Goal: Task Accomplishment & Management: Complete application form

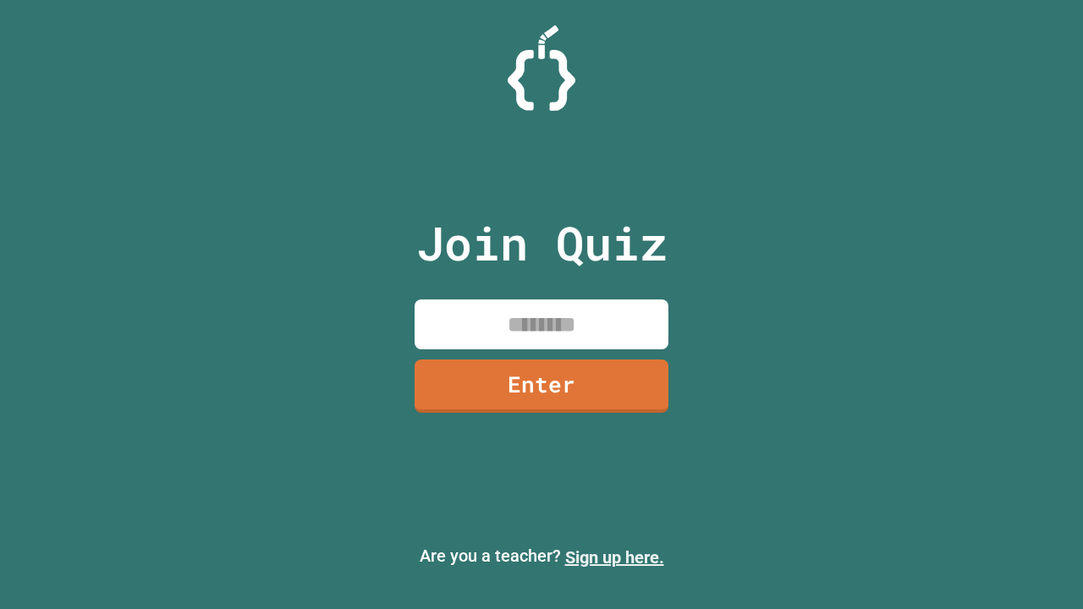
click at [614, 557] on link "Sign up here." at bounding box center [614, 557] width 99 height 20
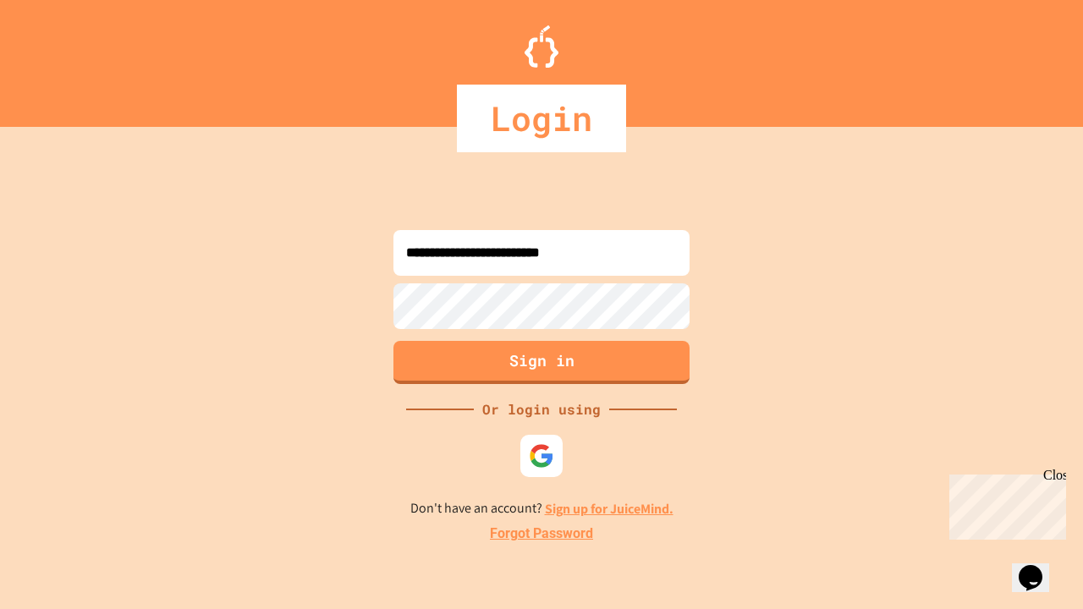
type input "**********"
